Goal: Find specific page/section: Find specific page/section

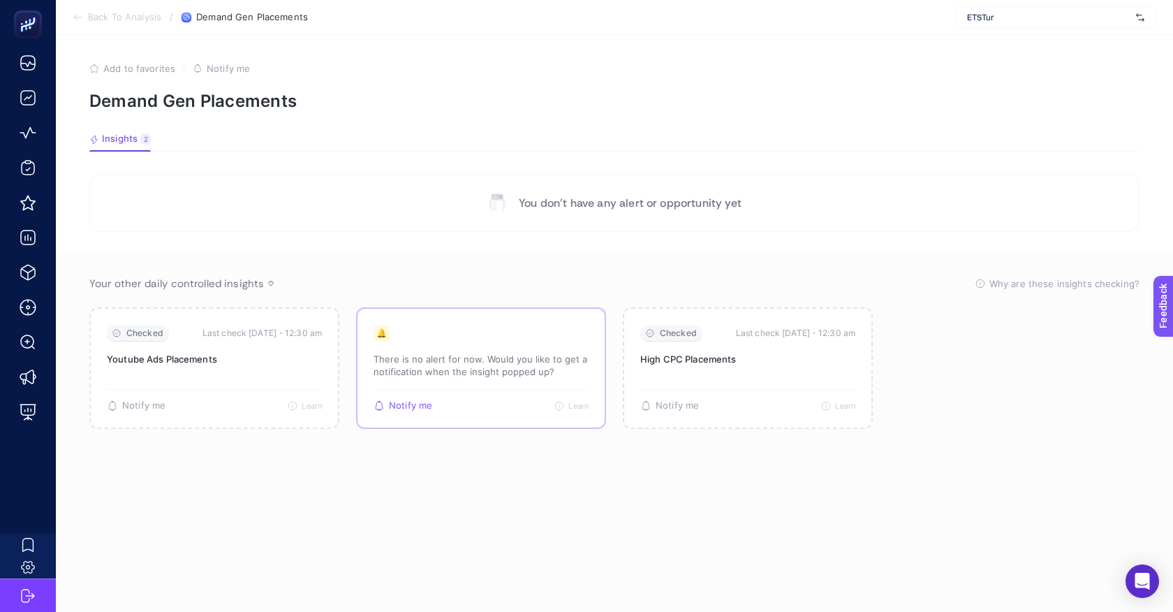
click at [525, 351] on div "🔔 There is no alert for now. Would you like to get a notification when the insi…" at bounding box center [481, 357] width 215 height 64
click at [525, 380] on div "🔔 There is no alert for now. Would you like to get a notification when the insi…" at bounding box center [481, 357] width 215 height 64
click at [451, 367] on p "There is no alert for now. Would you like to get a notification when the insigh…" at bounding box center [481, 365] width 215 height 25
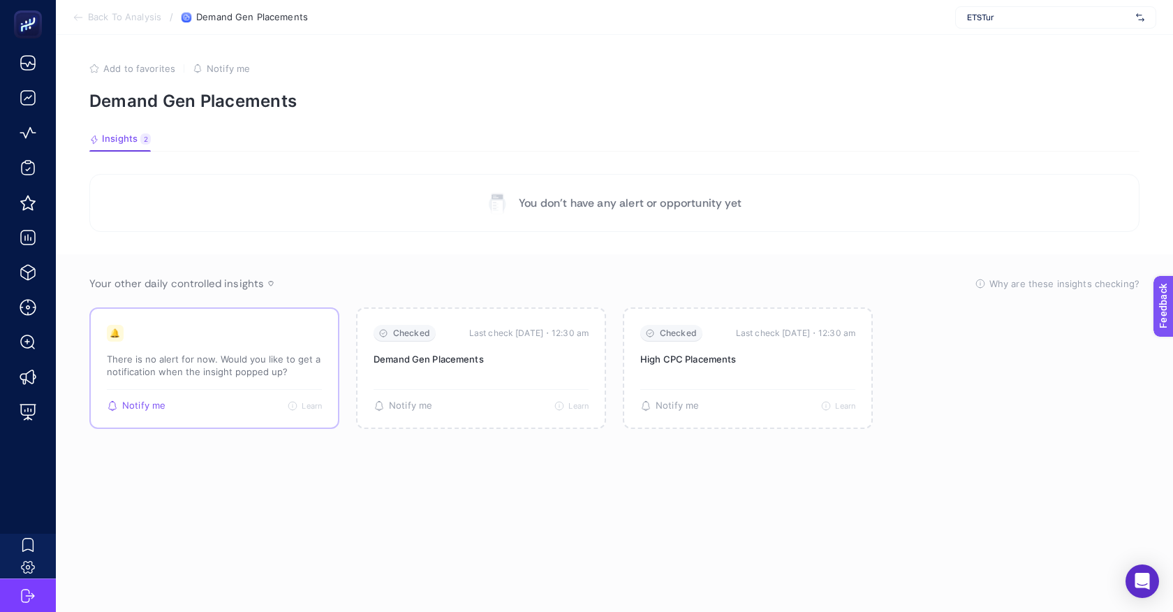
click at [291, 337] on div "🔔 There is no alert for now. Would you like to get a notification when the insi…" at bounding box center [214, 357] width 215 height 64
